Goal: Contribute content

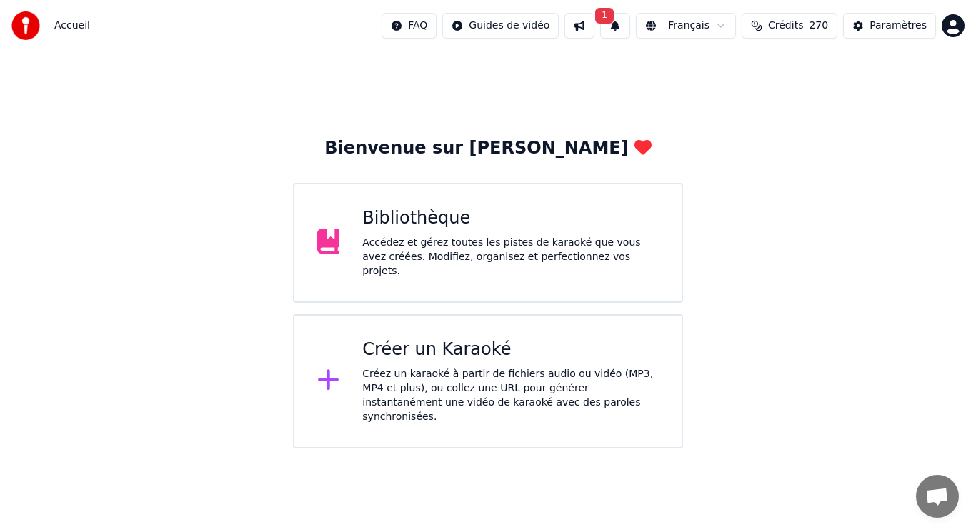
click at [519, 260] on div "Accédez et gérez toutes les pistes de karaoké que vous avez créées. Modifiez, o…" at bounding box center [510, 257] width 296 height 43
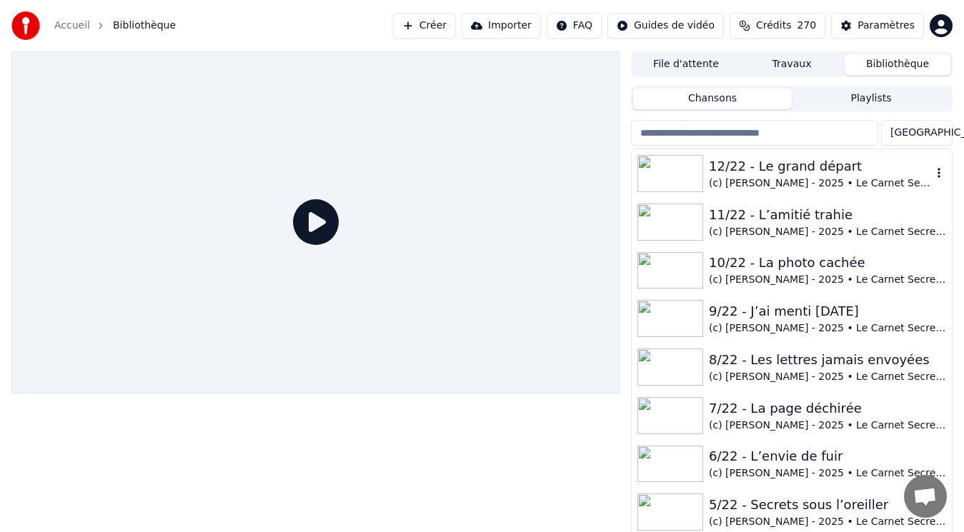
click at [859, 184] on div "(c) [PERSON_NAME] - 2025 • Le Carnet Secret de [PERSON_NAME]" at bounding box center [820, 183] width 223 height 14
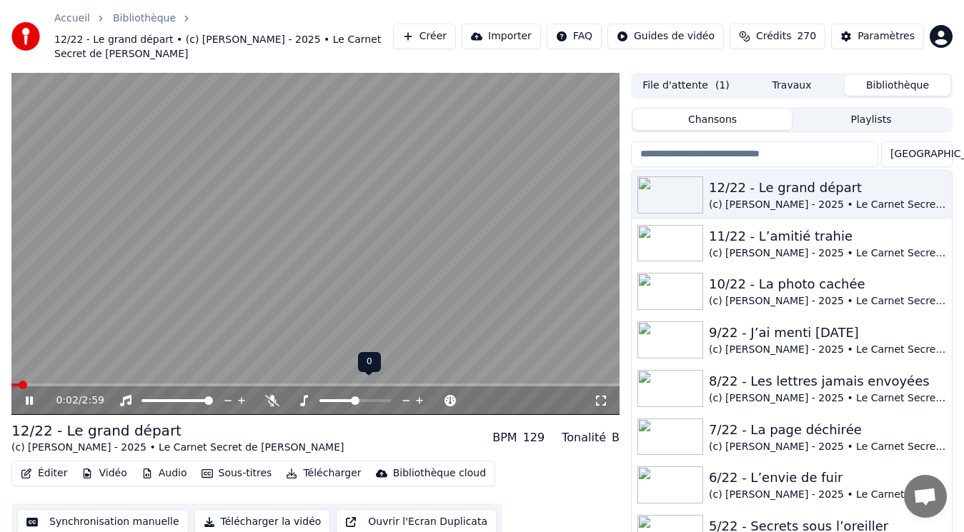
click at [334, 399] on span at bounding box center [337, 400] width 36 height 3
click at [347, 396] on span at bounding box center [350, 400] width 9 height 9
click at [24, 395] on icon at bounding box center [39, 400] width 33 height 11
click at [11, 381] on span at bounding box center [15, 385] width 9 height 9
click at [31, 395] on icon at bounding box center [39, 400] width 33 height 11
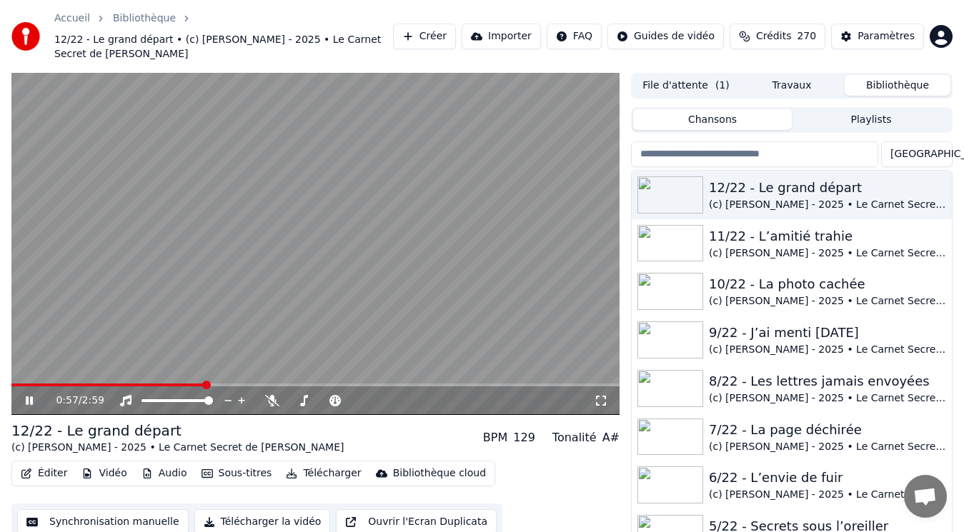
click at [31, 395] on icon at bounding box center [39, 400] width 33 height 11
click at [11, 381] on span at bounding box center [15, 385] width 9 height 9
click at [346, 396] on span at bounding box center [345, 400] width 9 height 9
click at [29, 396] on icon at bounding box center [29, 401] width 9 height 10
click at [25, 395] on icon at bounding box center [39, 400] width 33 height 11
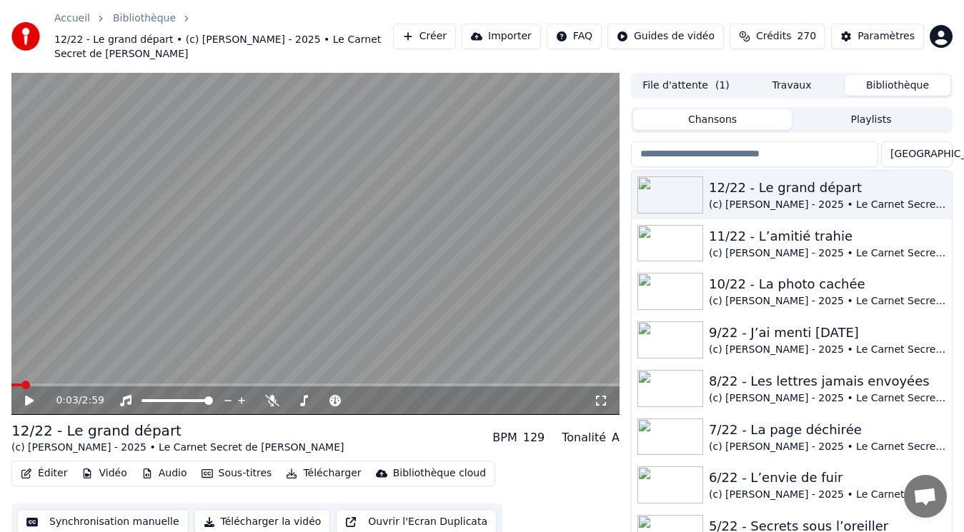
click at [21, 381] on span at bounding box center [25, 385] width 9 height 9
click at [30, 396] on icon at bounding box center [29, 401] width 9 height 10
click at [26, 396] on icon at bounding box center [29, 400] width 7 height 9
click at [11, 381] on span at bounding box center [15, 385] width 9 height 9
click at [30, 396] on icon at bounding box center [29, 401] width 9 height 10
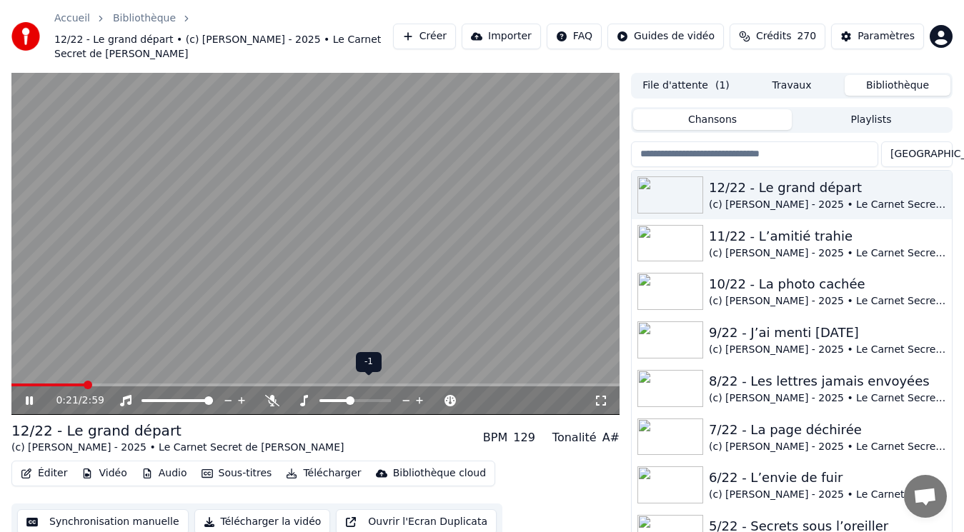
click at [350, 396] on span at bounding box center [350, 400] width 9 height 9
click at [29, 395] on icon at bounding box center [39, 400] width 33 height 11
click at [11, 381] on span at bounding box center [15, 385] width 9 height 9
click at [29, 396] on icon at bounding box center [29, 401] width 9 height 10
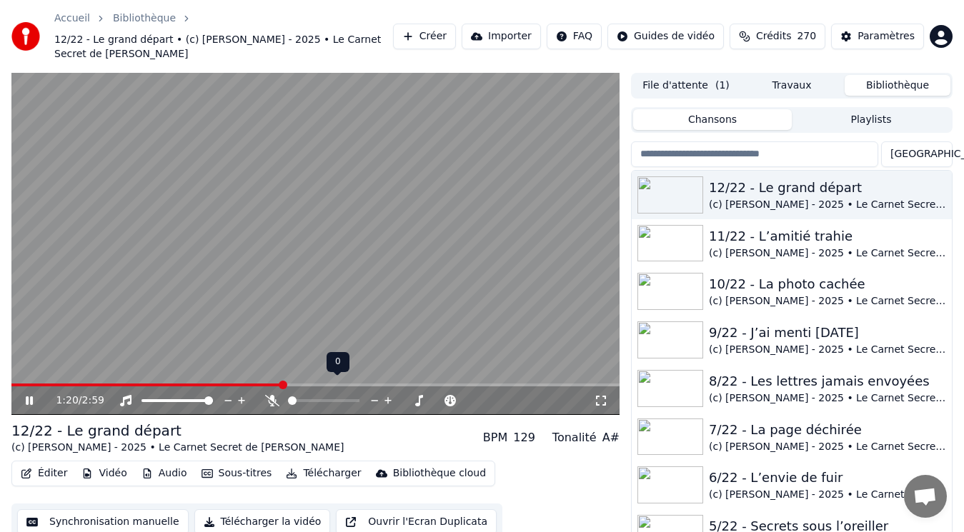
click at [266, 395] on icon at bounding box center [272, 400] width 14 height 11
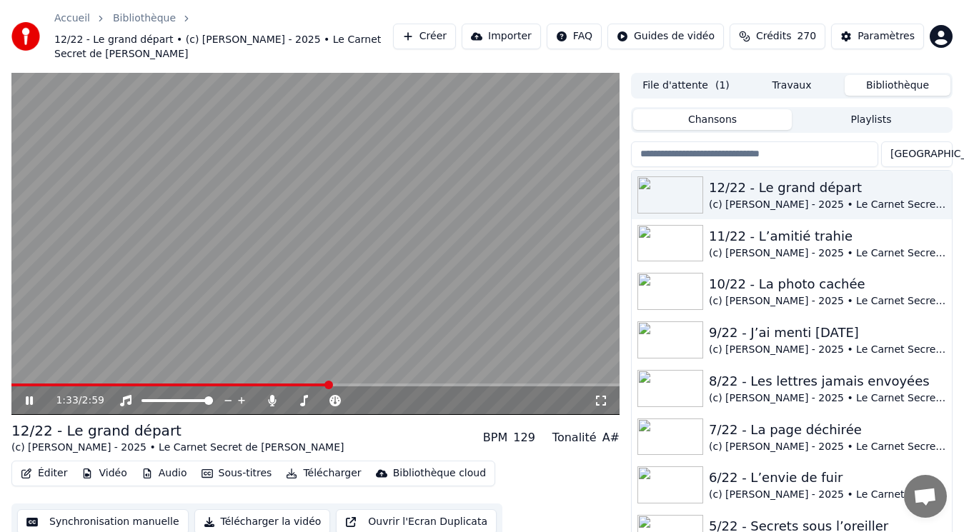
click at [36, 395] on icon at bounding box center [39, 400] width 33 height 11
click at [35, 395] on icon at bounding box center [39, 400] width 33 height 11
click at [41, 395] on icon at bounding box center [39, 400] width 33 height 11
click at [11, 384] on span at bounding box center [315, 385] width 608 height 3
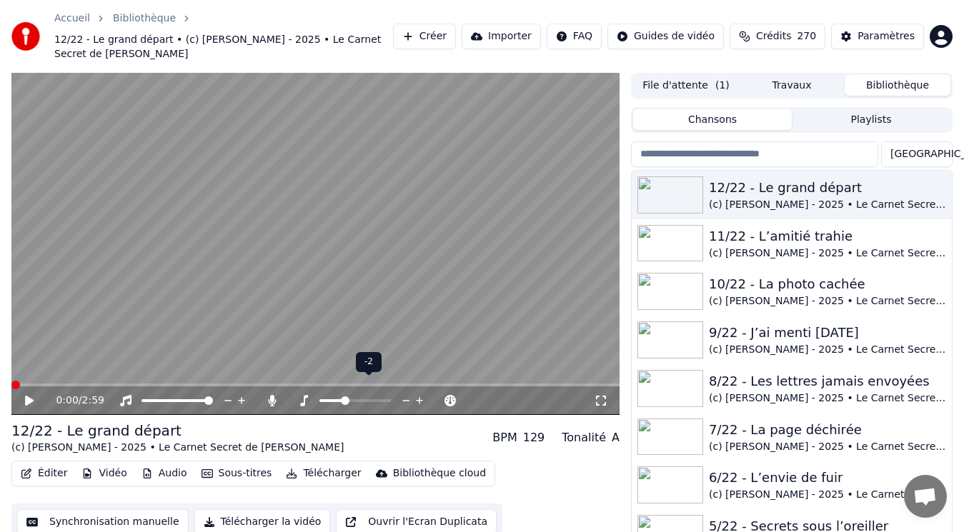
click at [342, 396] on span at bounding box center [345, 400] width 9 height 9
click at [25, 395] on icon at bounding box center [39, 400] width 33 height 11
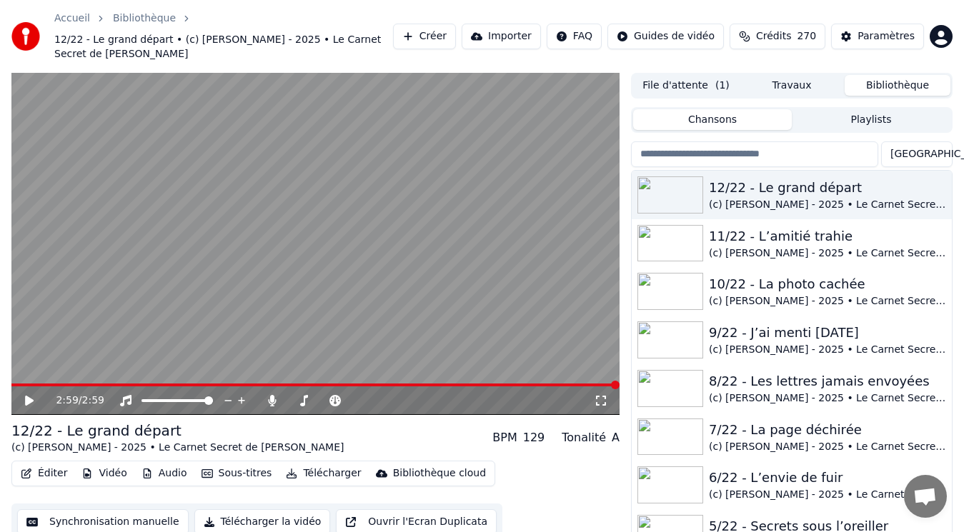
click at [456, 26] on button "Créer" at bounding box center [424, 37] width 63 height 26
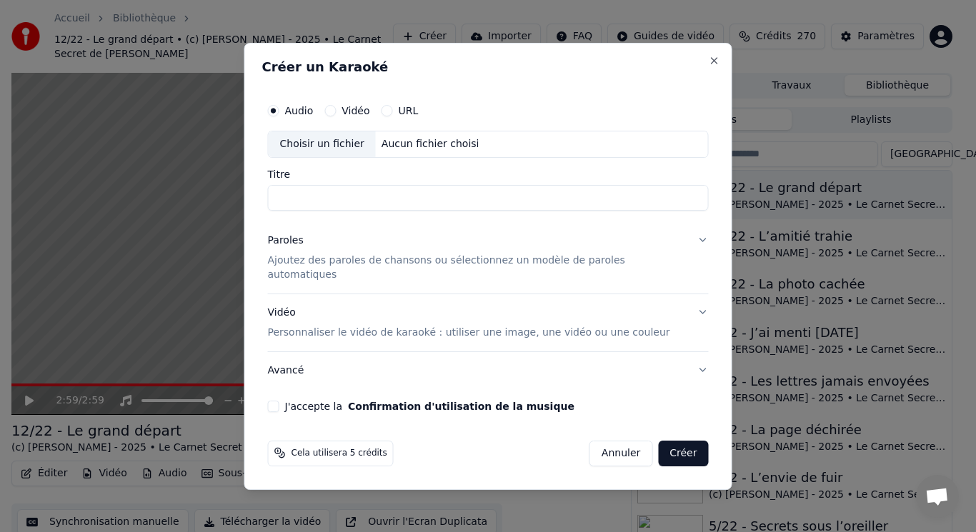
click at [314, 146] on div "Choisir un fichier" at bounding box center [322, 144] width 107 height 26
click at [307, 205] on input "**********" at bounding box center [488, 198] width 441 height 26
type input "**********"
click at [313, 265] on p "Ajoutez des paroles de chansons ou sélectionnez un modèle de paroles automatiqu…" at bounding box center [477, 268] width 418 height 29
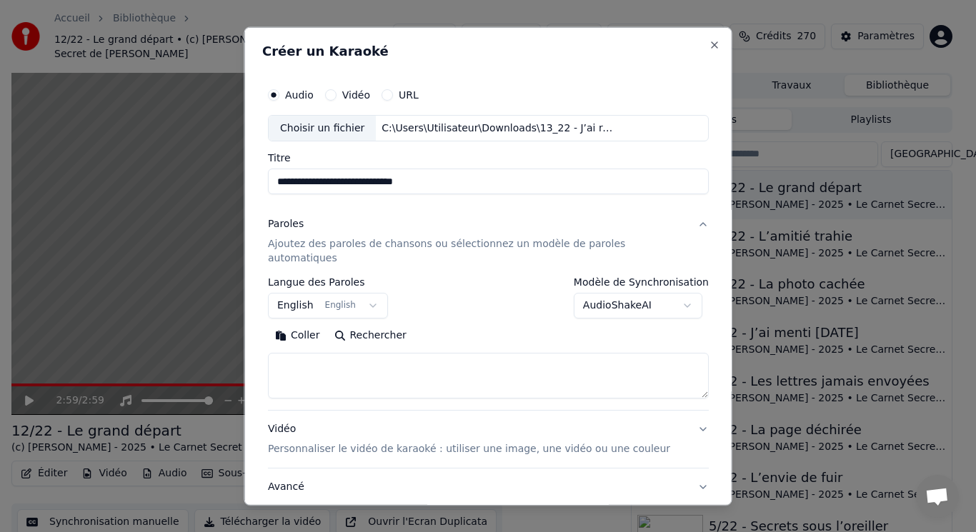
click at [361, 293] on button "English English" at bounding box center [328, 306] width 120 height 26
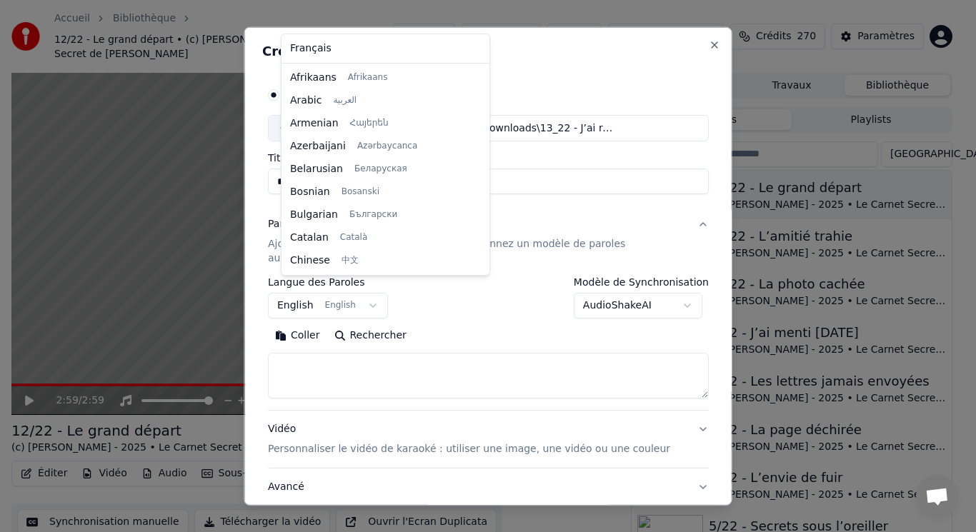
scroll to position [114, 0]
select select "**"
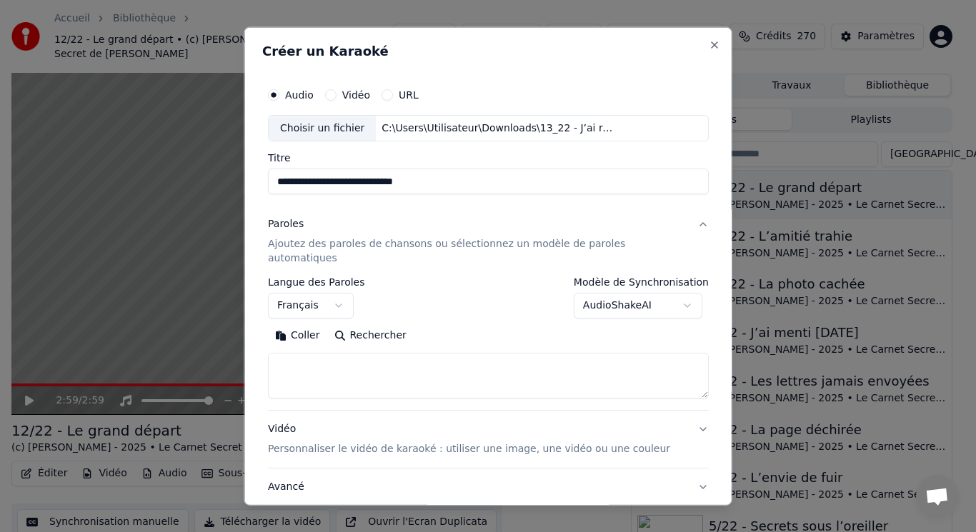
click at [313, 324] on button "Coller" at bounding box center [297, 335] width 59 height 23
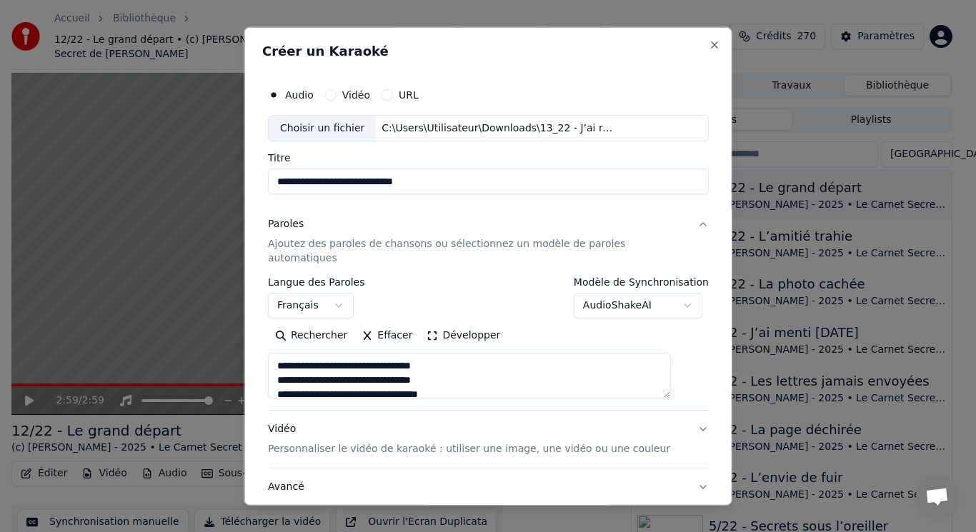
click at [436, 324] on button "Développer" at bounding box center [463, 335] width 88 height 23
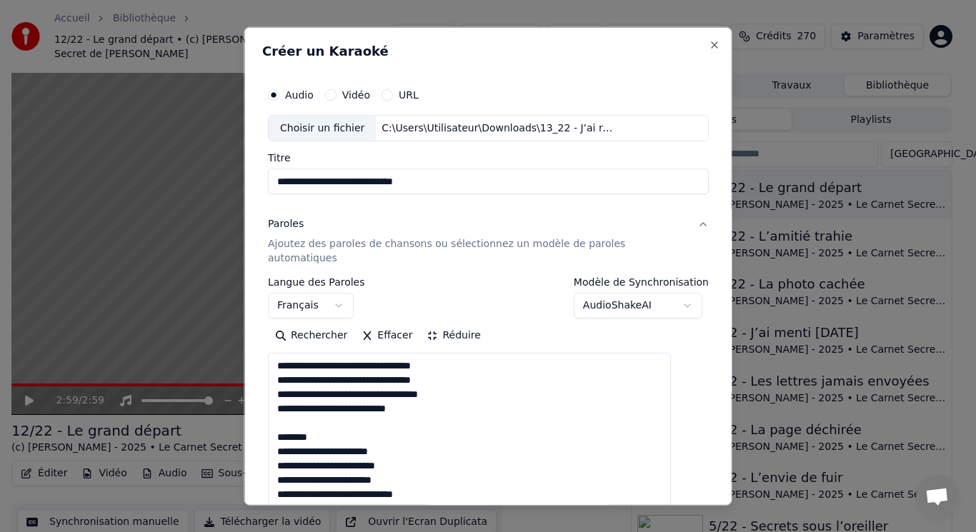
drag, startPoint x: 298, startPoint y: 402, endPoint x: 320, endPoint y: 418, distance: 27.2
drag, startPoint x: 289, startPoint y: 407, endPoint x: 357, endPoint y: 425, distance: 70.9
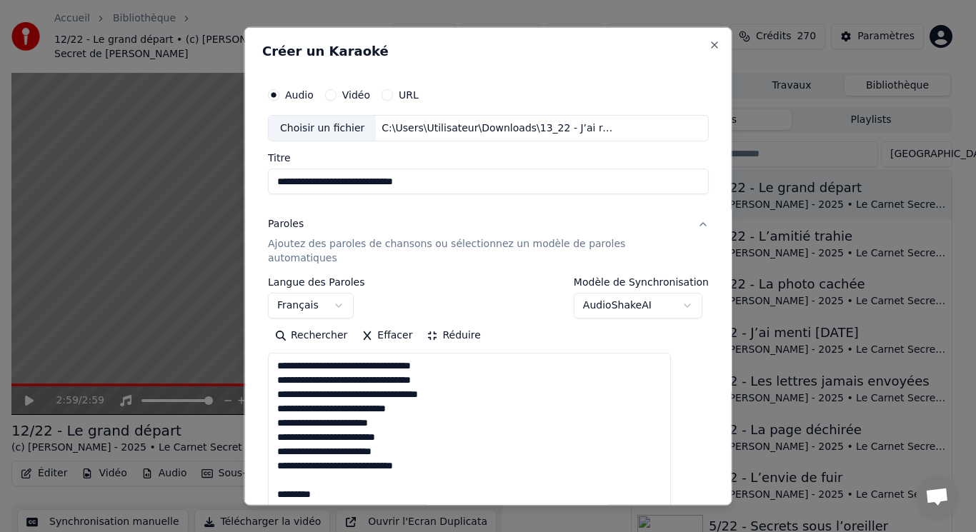
drag, startPoint x: 290, startPoint y: 465, endPoint x: 341, endPoint y: 474, distance: 51.6
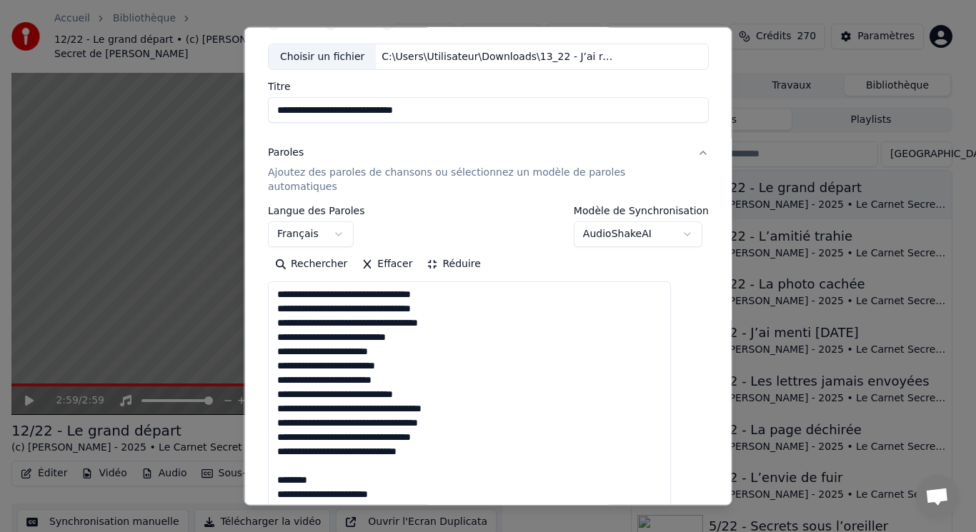
scroll to position [143, 0]
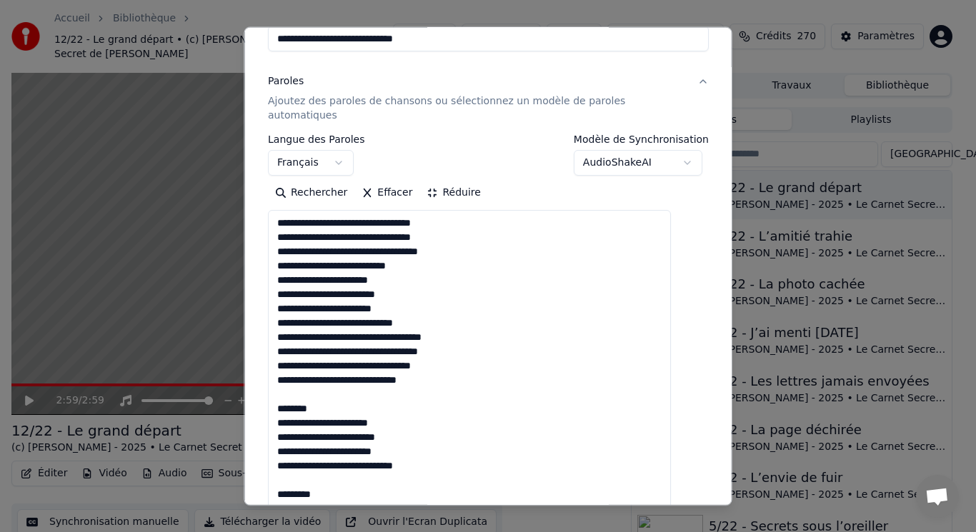
drag, startPoint x: 291, startPoint y: 378, endPoint x: 342, endPoint y: 396, distance: 54.4
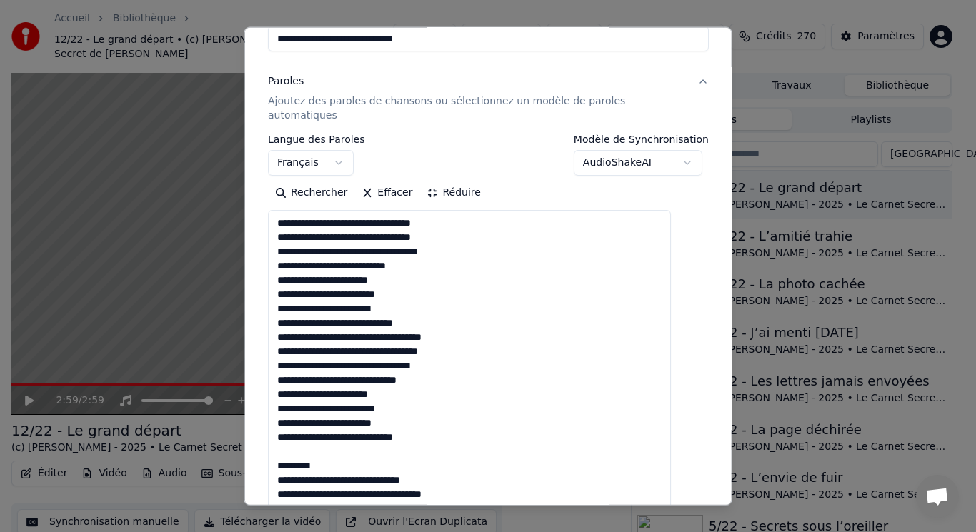
drag, startPoint x: 294, startPoint y: 435, endPoint x: 357, endPoint y: 452, distance: 65.8
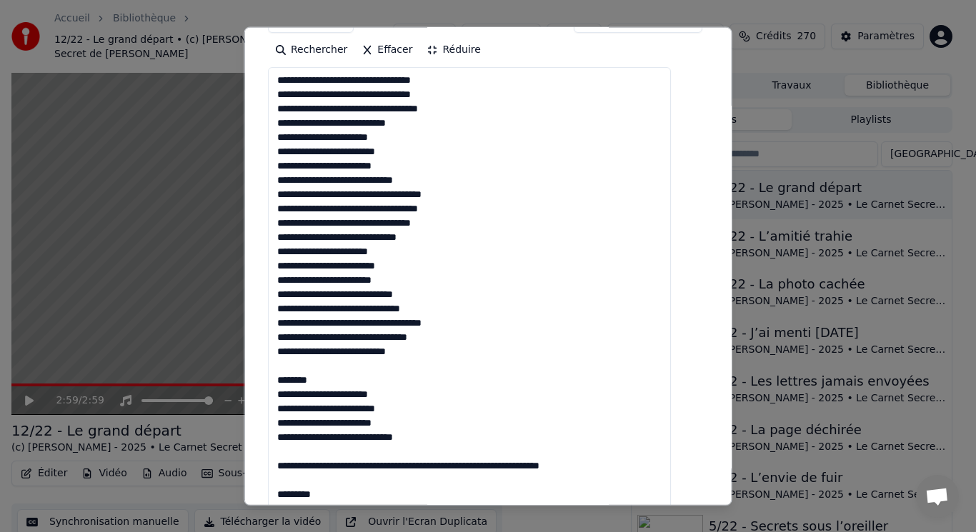
drag, startPoint x: 298, startPoint y: 353, endPoint x: 340, endPoint y: 364, distance: 43.5
click at [340, 364] on textarea at bounding box center [469, 415] width 403 height 696
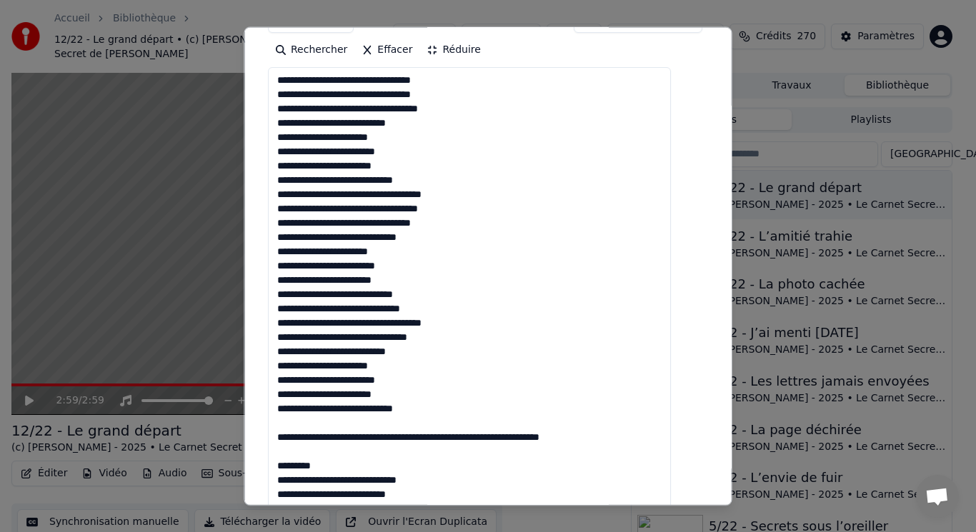
drag, startPoint x: 296, startPoint y: 409, endPoint x: 334, endPoint y: 450, distance: 55.1
click at [334, 450] on textarea at bounding box center [469, 415] width 403 height 696
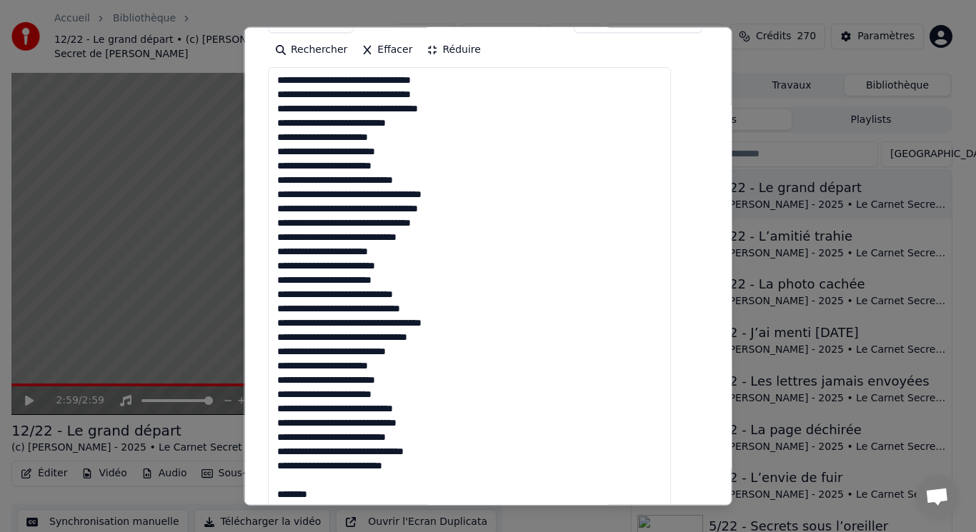
drag, startPoint x: 290, startPoint y: 467, endPoint x: 336, endPoint y: 486, distance: 49.6
click at [336, 486] on textarea at bounding box center [469, 415] width 403 height 696
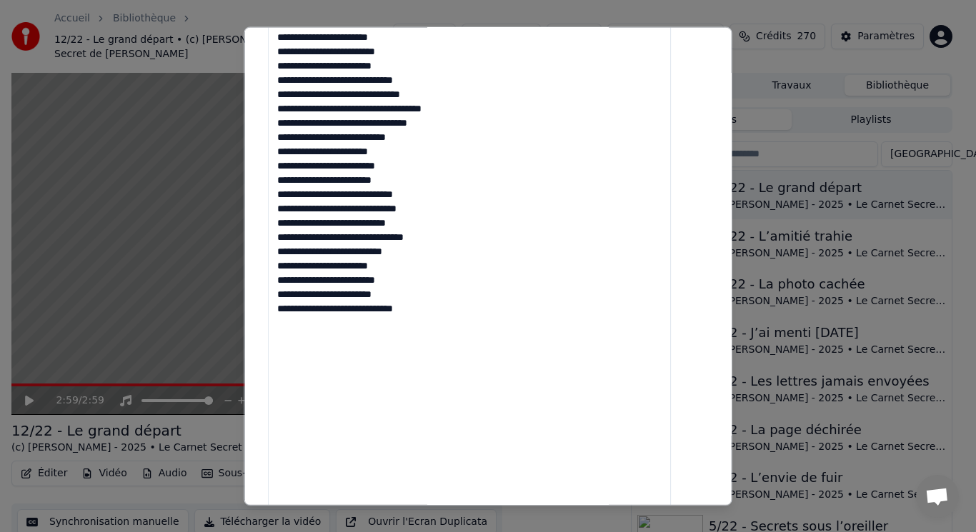
scroll to position [737, 0]
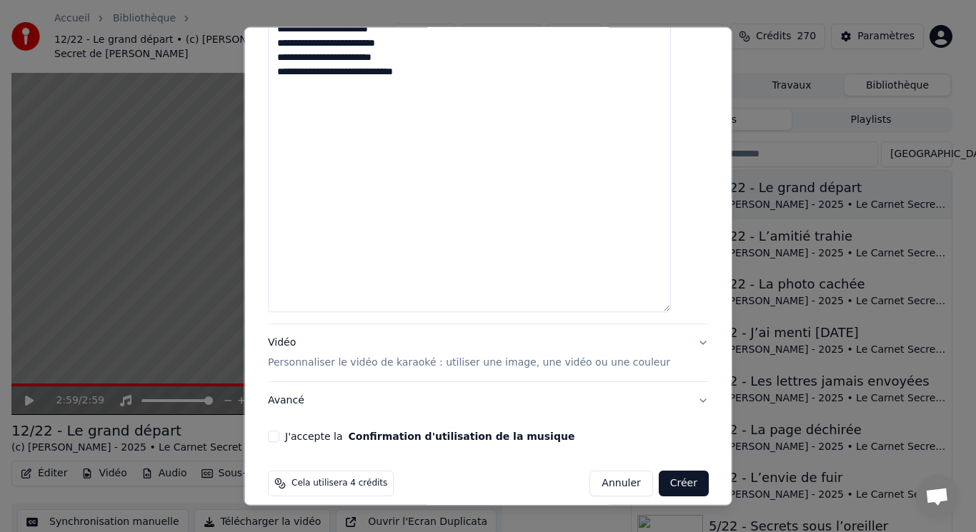
type textarea "**********"
